Goal: Information Seeking & Learning: Learn about a topic

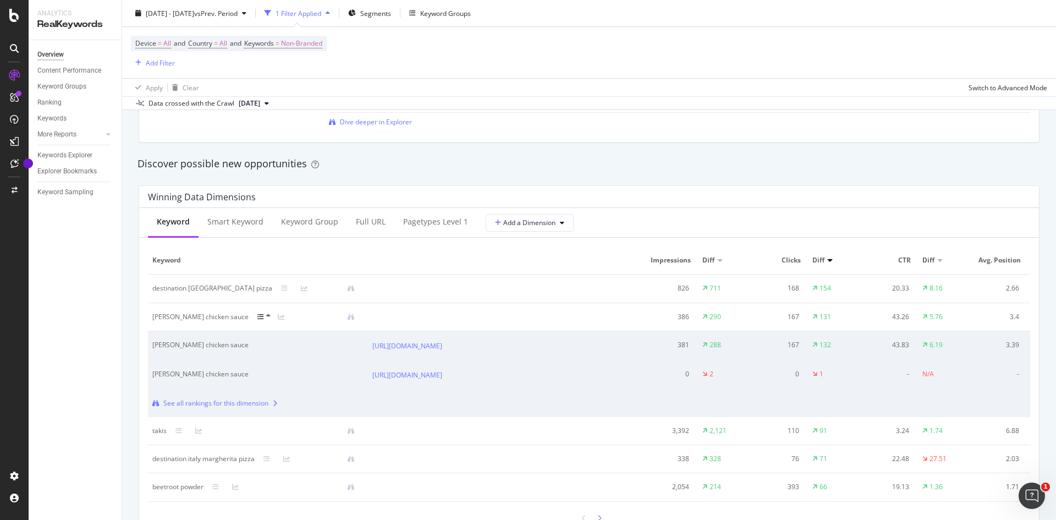
scroll to position [990, 0]
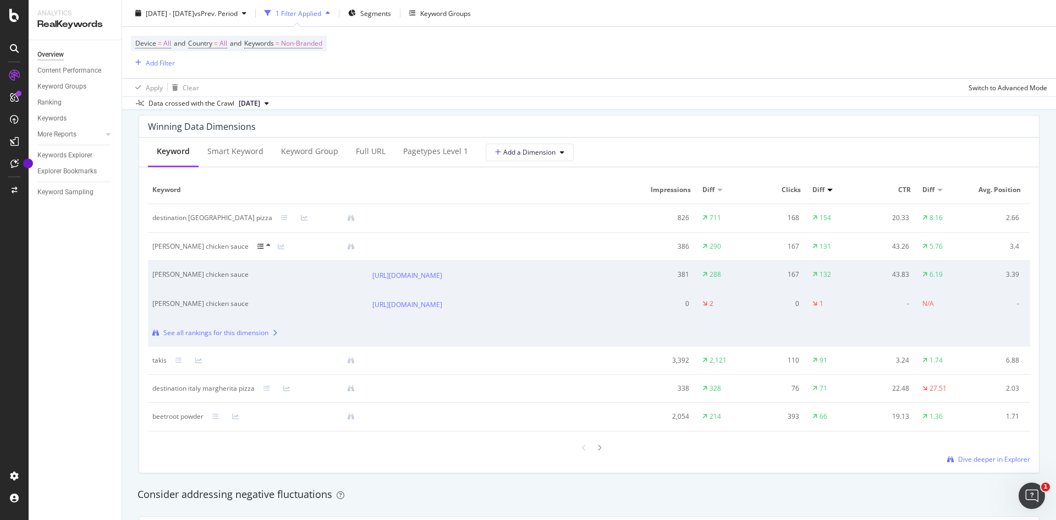
click at [295, 244] on div at bounding box center [306, 246] width 115 height 9
click at [298, 246] on div at bounding box center [306, 246] width 115 height 9
click at [75, 280] on div "Overview Content Performance Keyword Groups Ranking Keywords More Reports Count…" at bounding box center [75, 280] width 93 height 480
click at [266, 243] on icon at bounding box center [268, 245] width 4 height 7
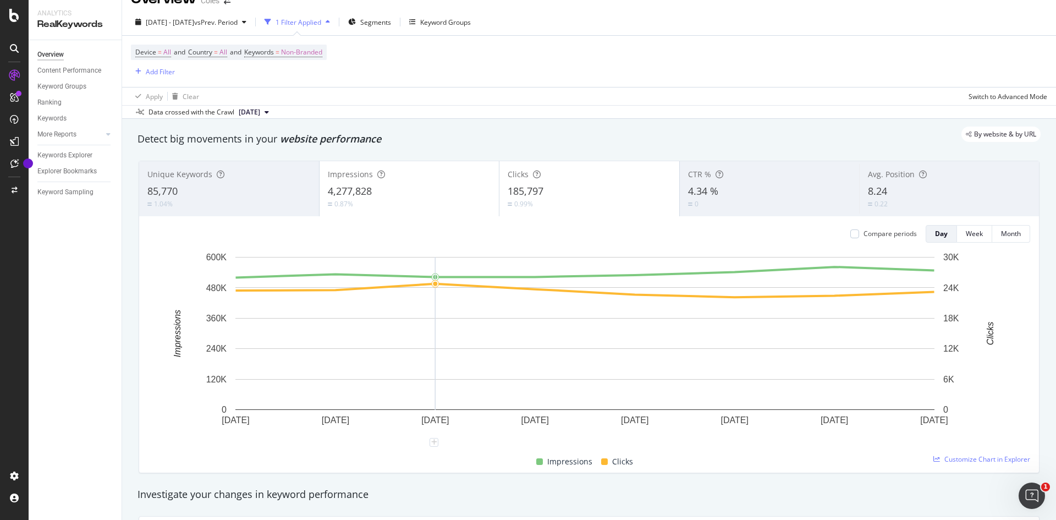
scroll to position [0, 0]
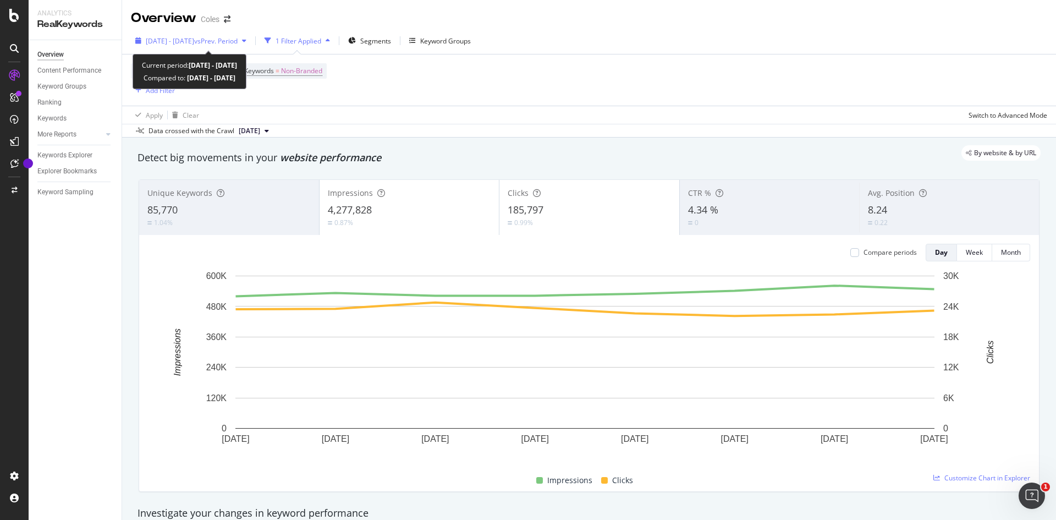
click at [194, 41] on span "[DATE] - [DATE]" at bounding box center [170, 40] width 48 height 9
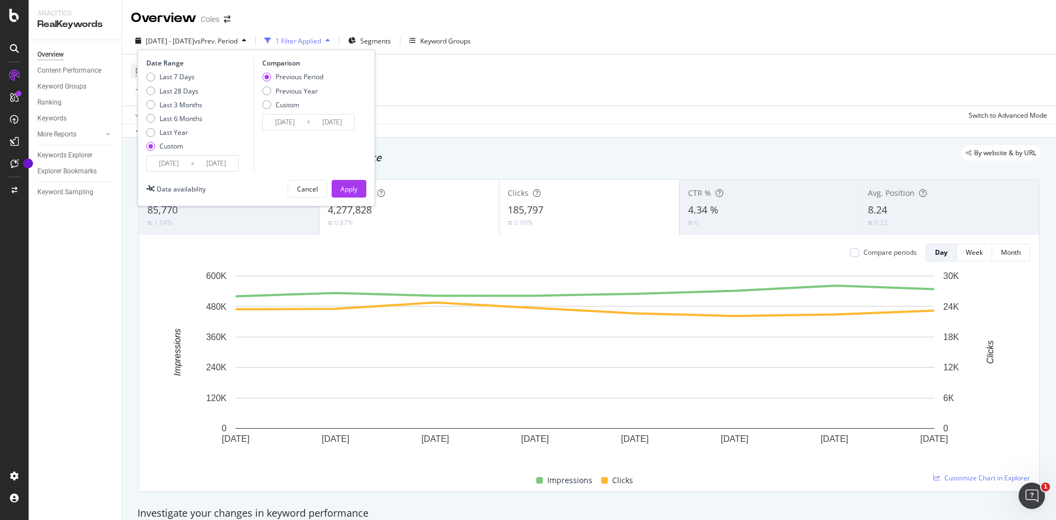
click at [168, 163] on input "[DATE]" at bounding box center [169, 163] width 44 height 15
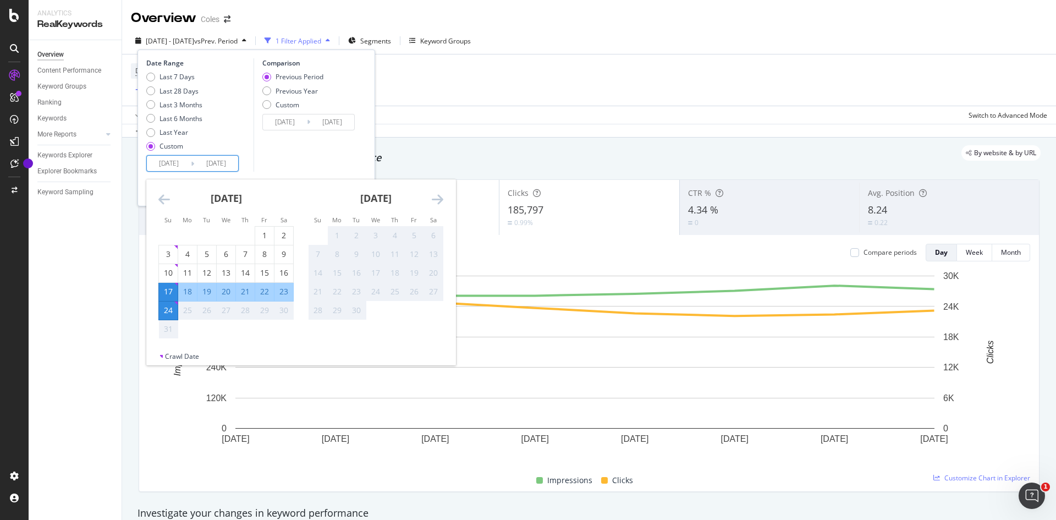
click at [101, 253] on div "Overview Content Performance Keyword Groups Ranking Keywords More Reports Count…" at bounding box center [75, 280] width 93 height 480
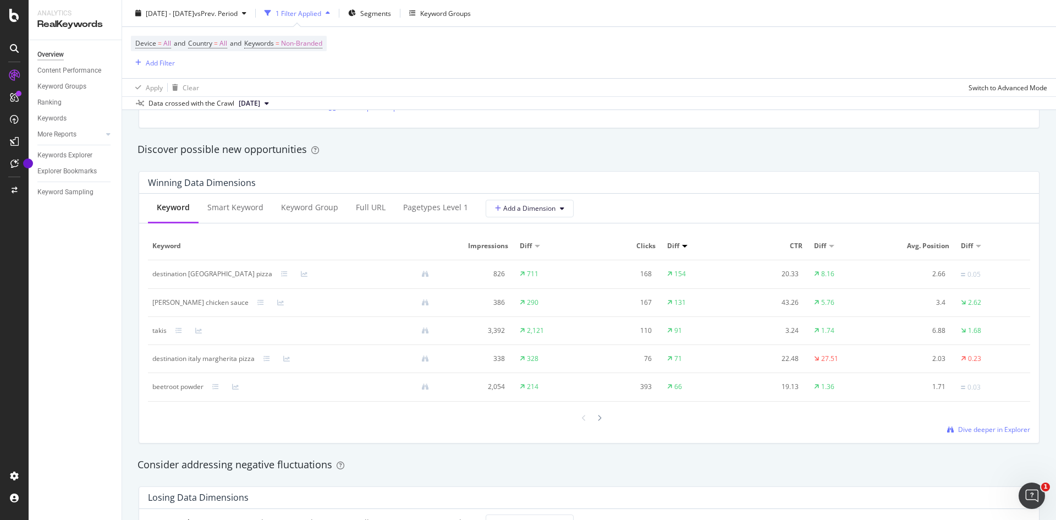
scroll to position [935, 0]
click at [281, 272] on icon at bounding box center [284, 273] width 7 height 7
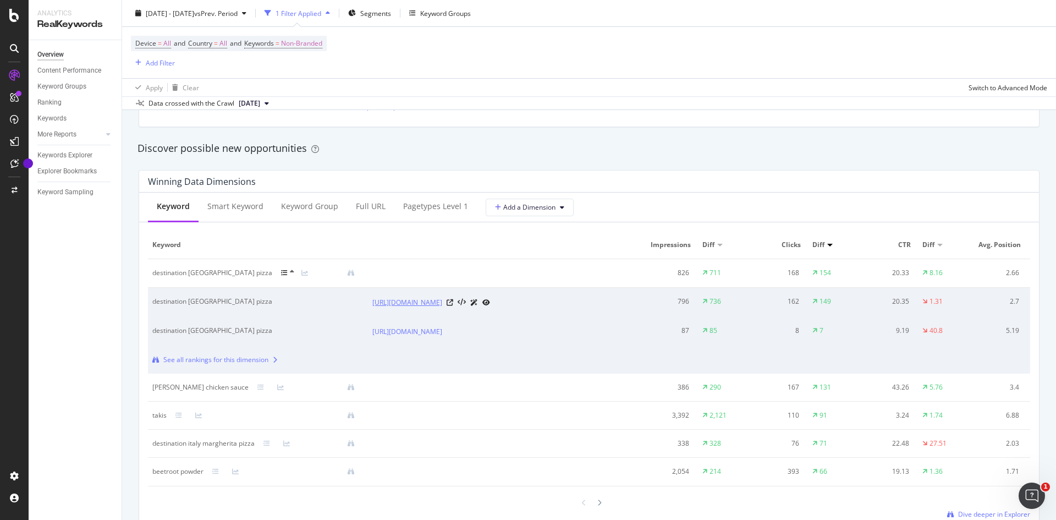
click at [390, 308] on link "[URL][DOMAIN_NAME]" at bounding box center [407, 302] width 70 height 11
click at [453, 335] on icon at bounding box center [450, 331] width 7 height 7
click at [453, 306] on icon at bounding box center [450, 302] width 7 height 7
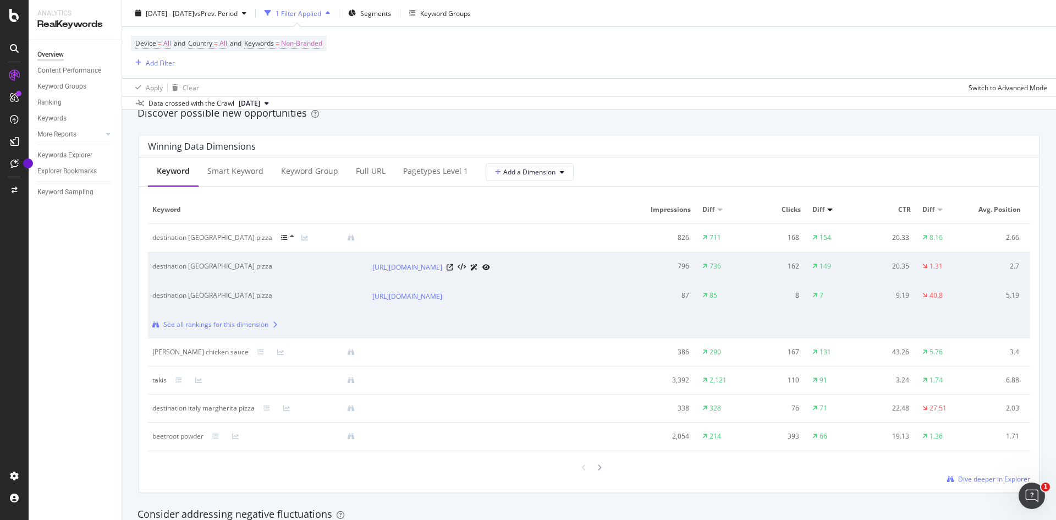
scroll to position [990, 0]
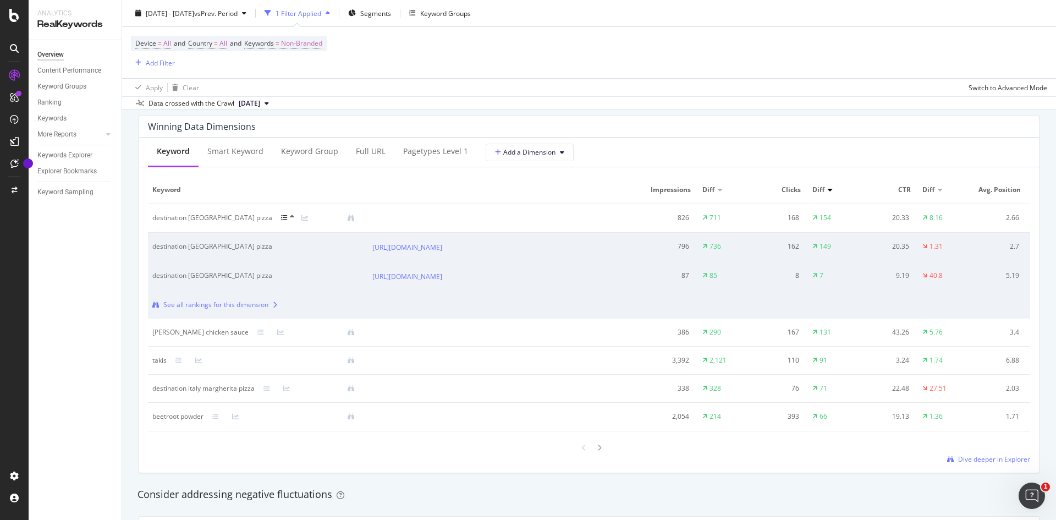
click at [281, 216] on div at bounding box center [291, 217] width 20 height 9
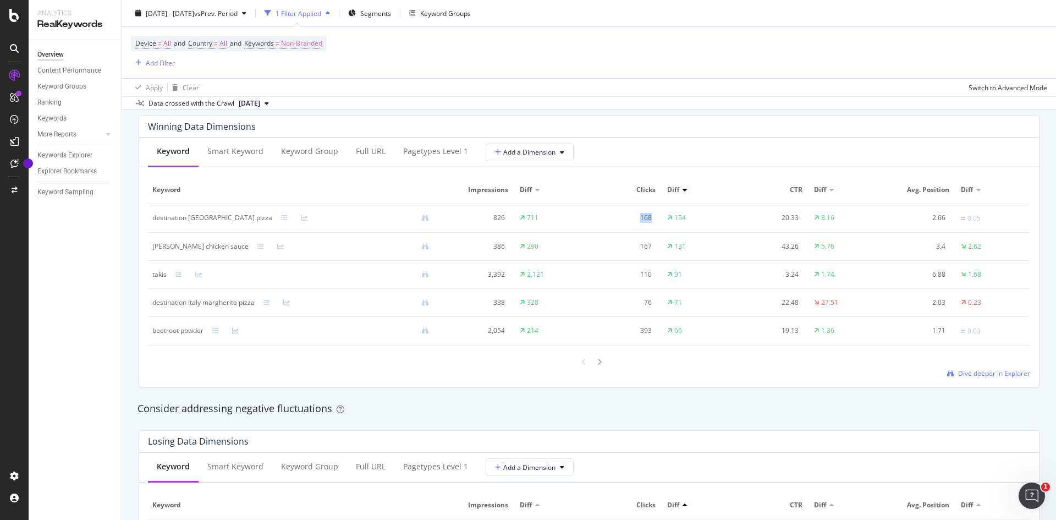
drag, startPoint x: 650, startPoint y: 216, endPoint x: 625, endPoint y: 216, distance: 24.8
click at [625, 216] on td "168" at bounding box center [626, 218] width 74 height 29
copy div "168"
drag, startPoint x: 679, startPoint y: 219, endPoint x: 664, endPoint y: 218, distance: 14.9
click at [664, 218] on td "154" at bounding box center [700, 218] width 74 height 29
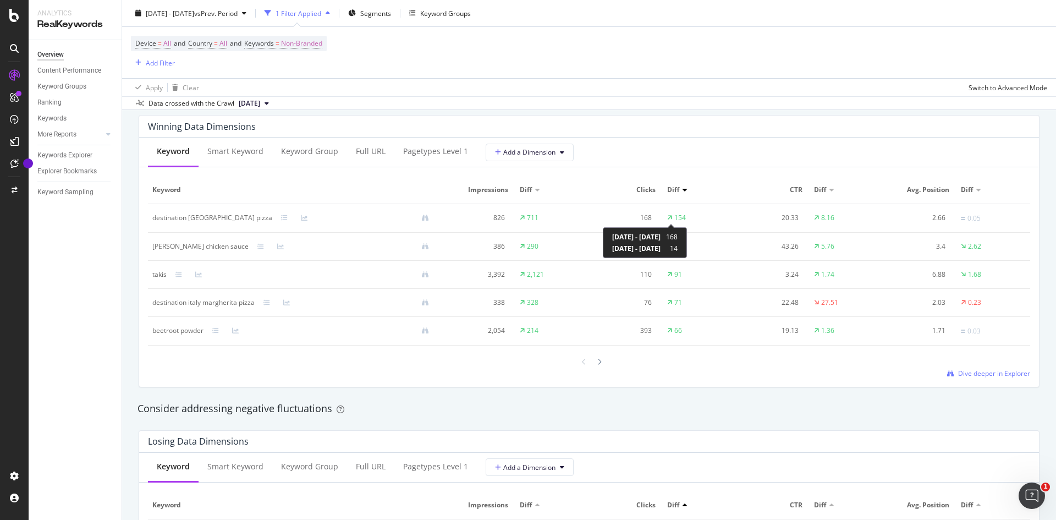
drag, startPoint x: 658, startPoint y: 217, endPoint x: 666, endPoint y: 217, distance: 8.3
click at [666, 217] on td "154" at bounding box center [700, 218] width 74 height 29
drag, startPoint x: 684, startPoint y: 217, endPoint x: 654, endPoint y: 214, distance: 30.4
click at [654, 214] on tr "destination [GEOGRAPHIC_DATA] pizza 826 711 168 154 20.33 8.16 2.66 0.05" at bounding box center [589, 218] width 882 height 29
click at [708, 190] on div "Diff" at bounding box center [699, 190] width 65 height 10
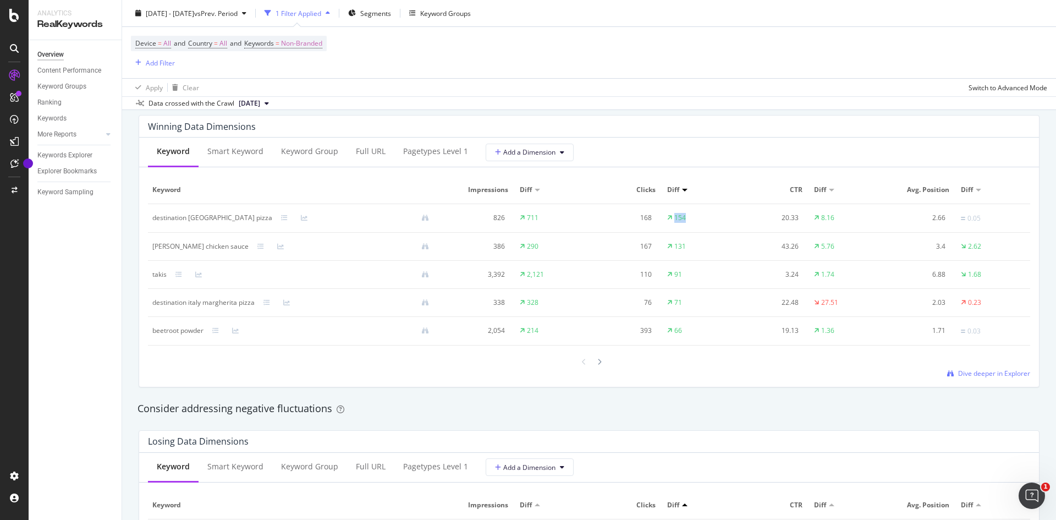
drag, startPoint x: 658, startPoint y: 218, endPoint x: 689, endPoint y: 218, distance: 30.3
click at [689, 218] on td "154" at bounding box center [700, 218] width 74 height 29
click at [729, 373] on div "Keyword Impressions Diff Clicks Diff CTR Diff Avg. Position Diff destination [G…" at bounding box center [589, 277] width 882 height 202
drag, startPoint x: 151, startPoint y: 247, endPoint x: 230, endPoint y: 248, distance: 79.2
click at [230, 248] on td "[PERSON_NAME] chicken sauce" at bounding box center [295, 247] width 294 height 28
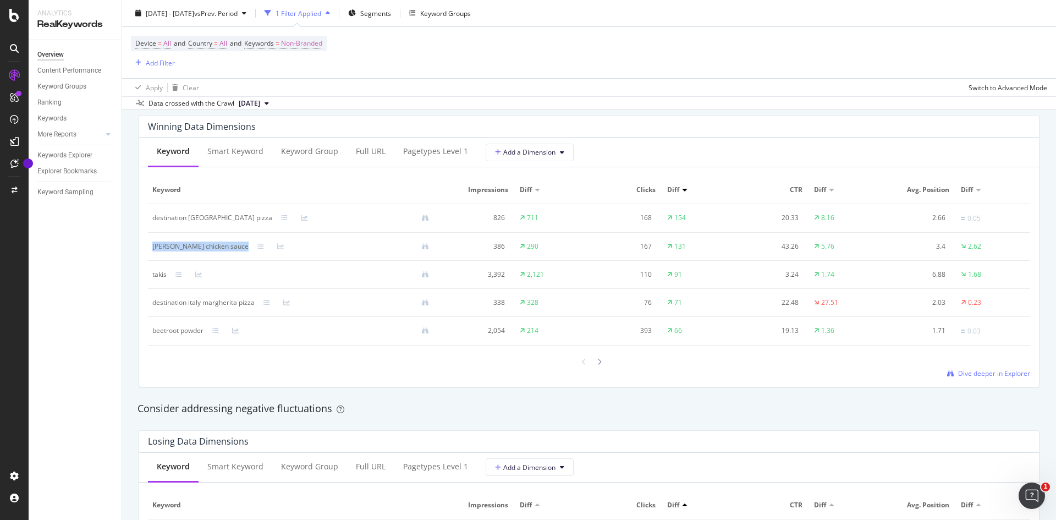
copy div "[PERSON_NAME] chicken sauce"
drag, startPoint x: 650, startPoint y: 244, endPoint x: 634, endPoint y: 244, distance: 16.0
click at [634, 244] on td "167" at bounding box center [626, 247] width 74 height 28
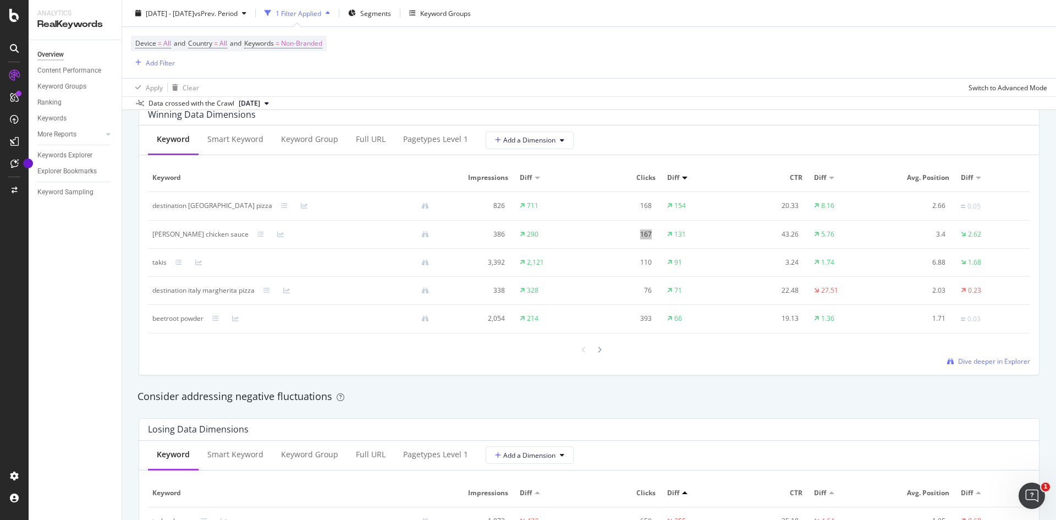
scroll to position [935, 0]
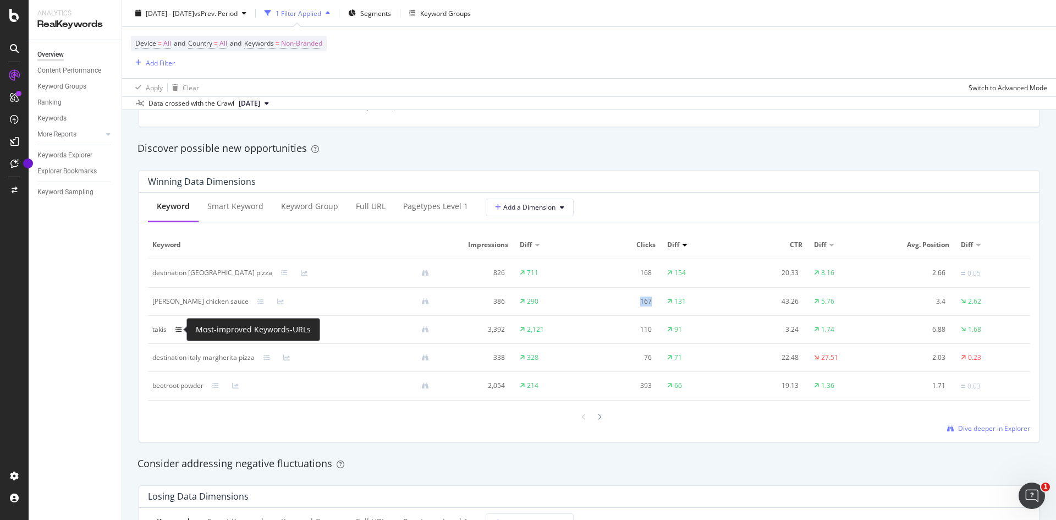
click at [178, 328] on icon at bounding box center [178, 329] width 7 height 7
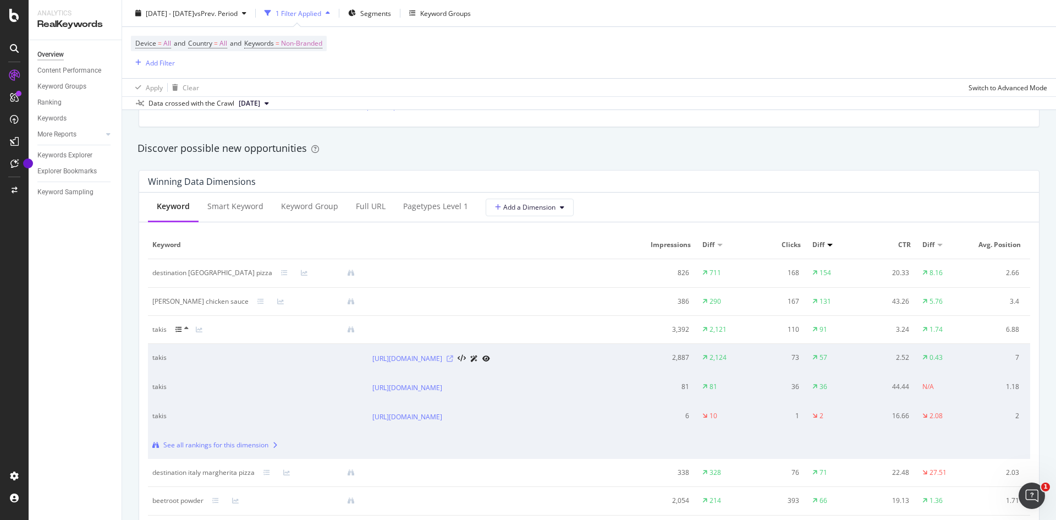
click at [453, 362] on icon at bounding box center [450, 358] width 7 height 7
click at [185, 325] on icon at bounding box center [186, 328] width 4 height 7
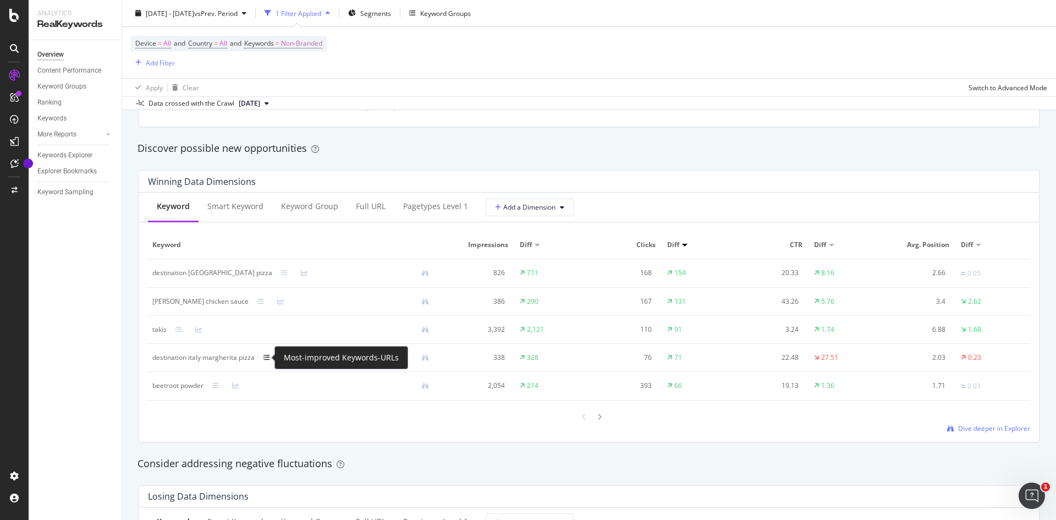
click at [267, 355] on icon at bounding box center [266, 357] width 7 height 7
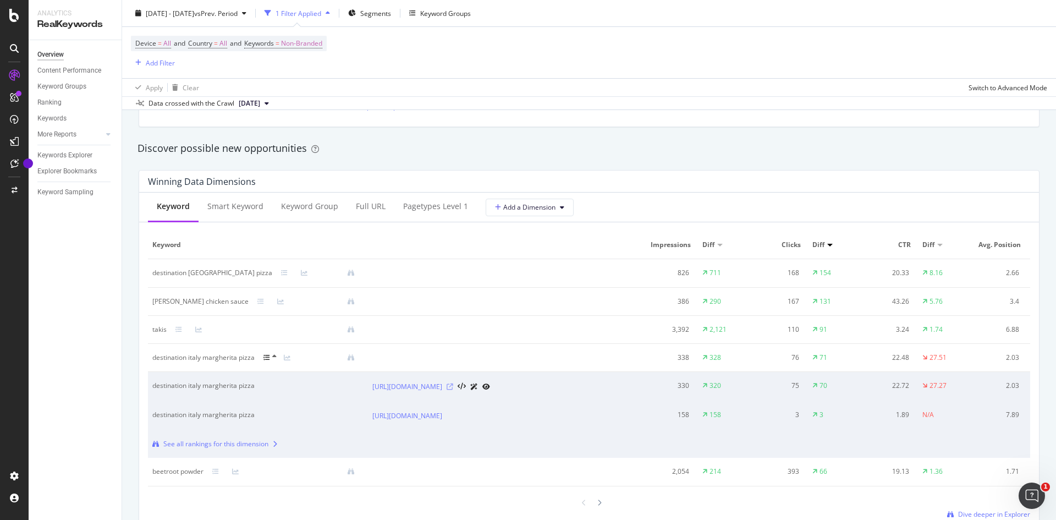
click at [453, 390] on icon at bounding box center [450, 386] width 7 height 7
click at [269, 356] on icon at bounding box center [266, 357] width 7 height 7
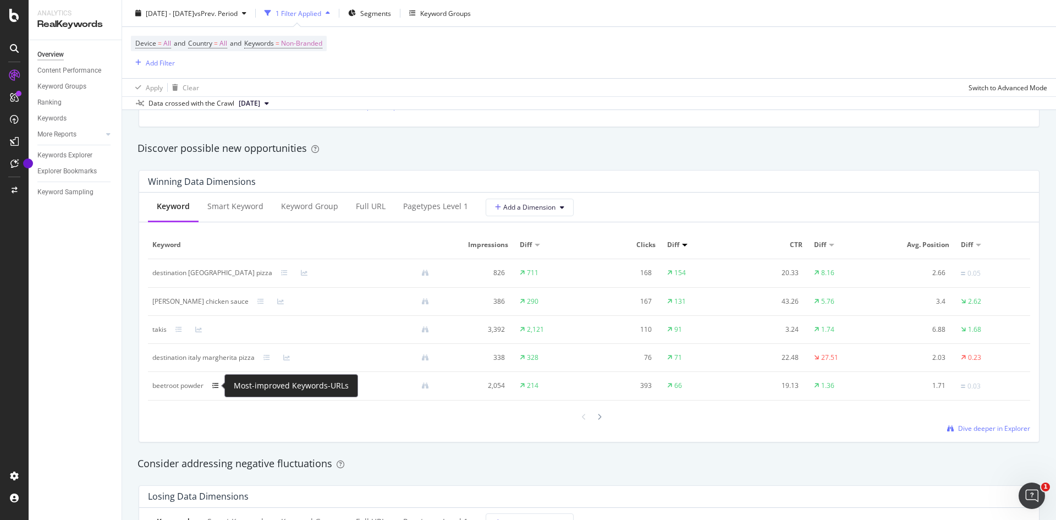
click at [218, 384] on icon at bounding box center [215, 385] width 7 height 7
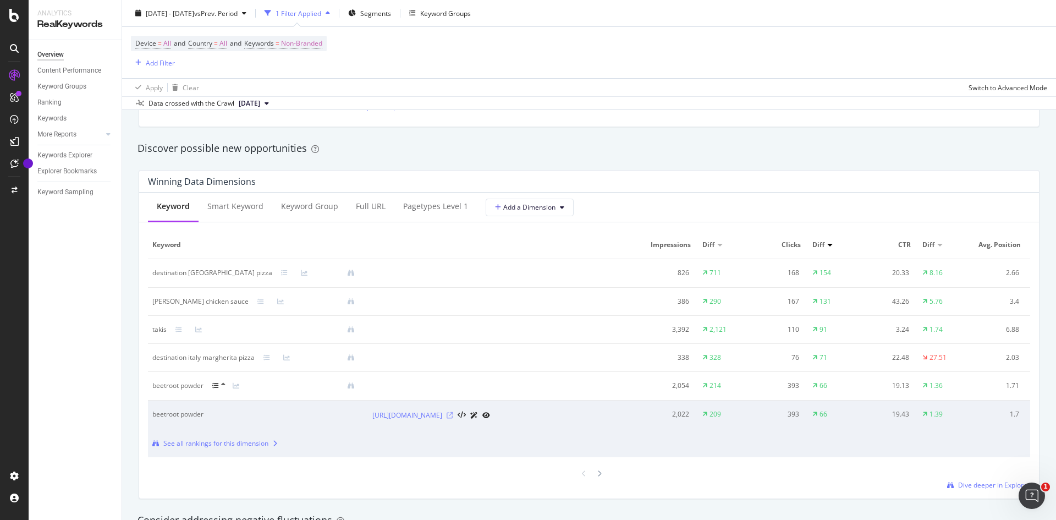
click at [453, 417] on icon at bounding box center [450, 415] width 7 height 7
click at [224, 382] on icon at bounding box center [223, 384] width 4 height 7
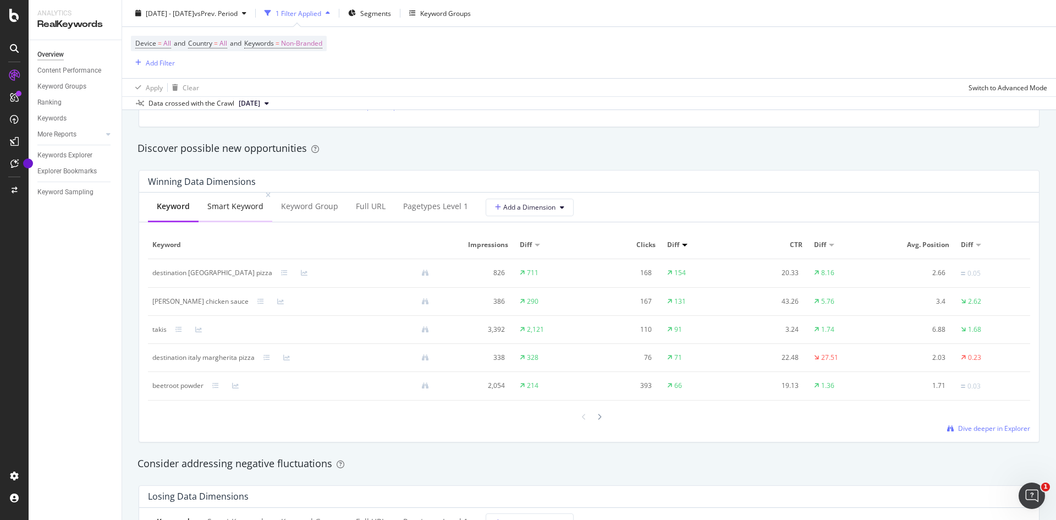
click at [227, 206] on div "Smart Keyword" at bounding box center [235, 206] width 56 height 11
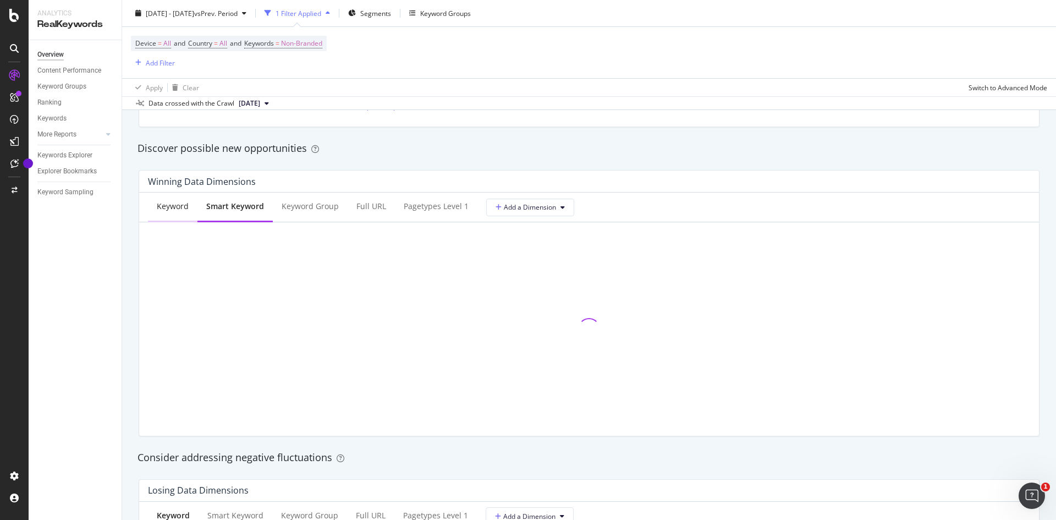
click at [169, 207] on div "Keyword" at bounding box center [173, 206] width 32 height 11
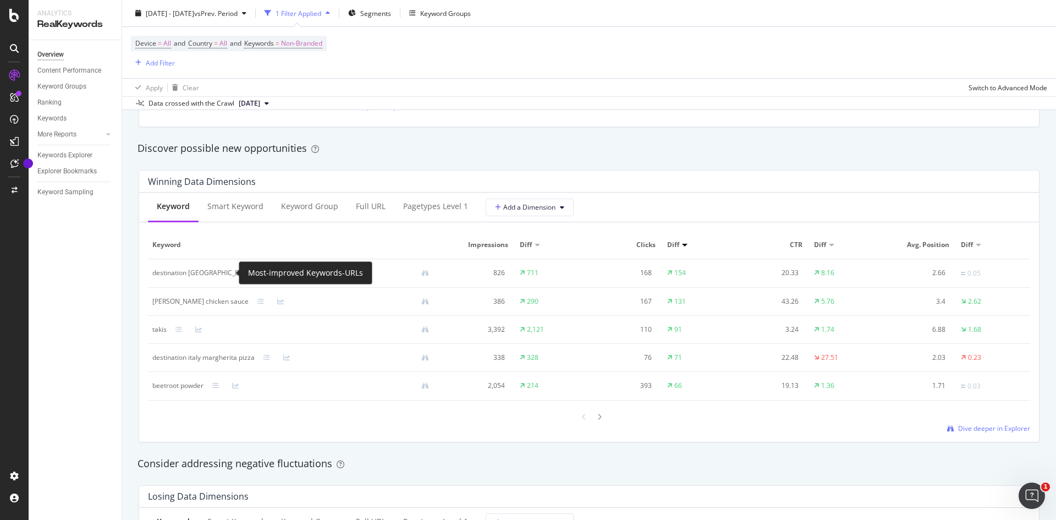
click at [281, 273] on icon at bounding box center [284, 273] width 7 height 7
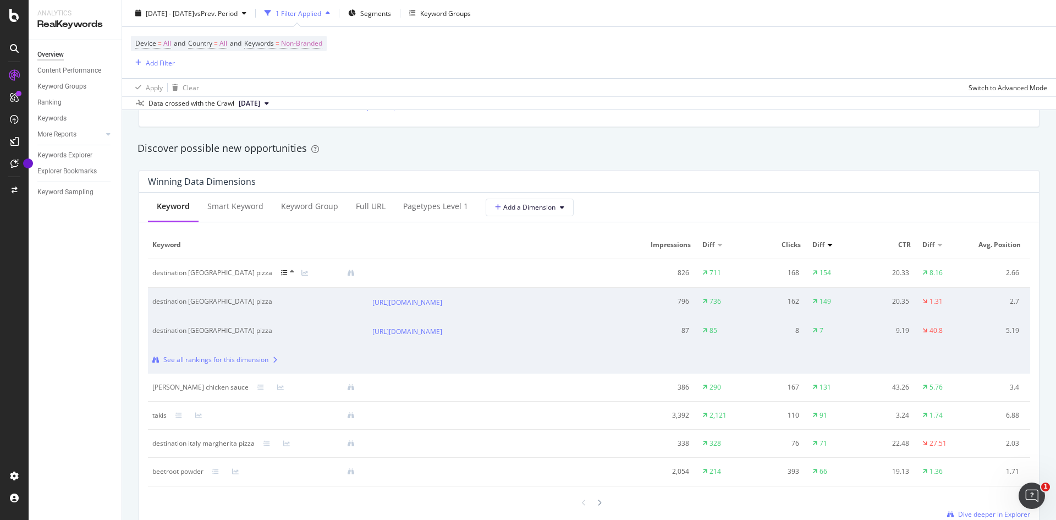
click at [257, 365] on div "See all rankings for this dimension" at bounding box center [215, 360] width 105 height 10
